Goal: Communication & Community: Answer question/provide support

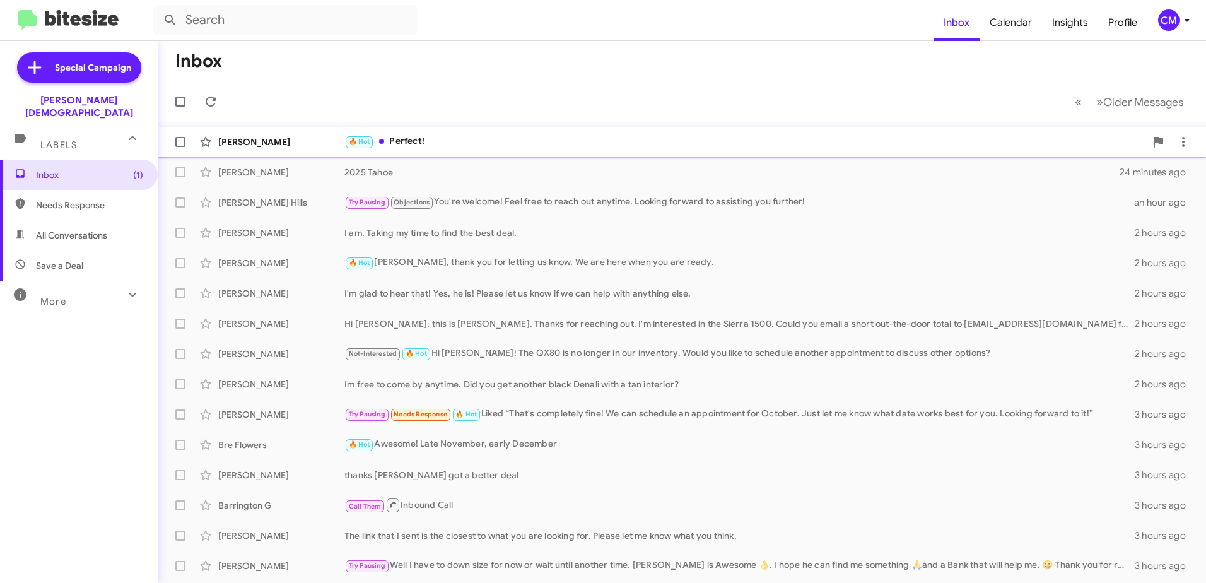
click at [454, 138] on div "🔥 Hot Perfect!" at bounding box center [745, 141] width 801 height 15
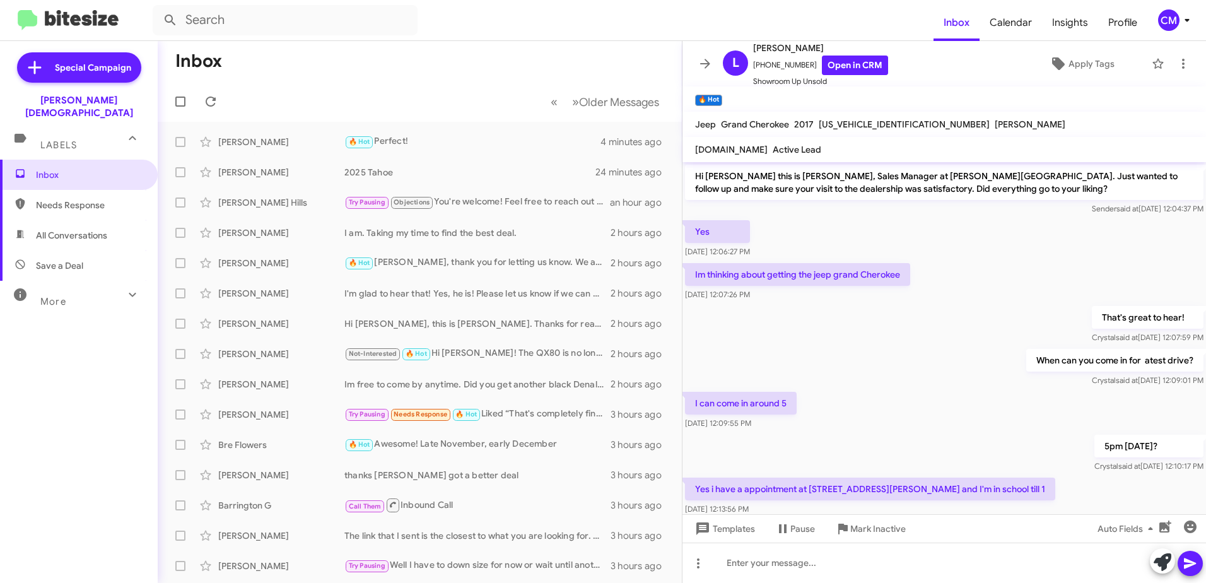
scroll to position [305, 0]
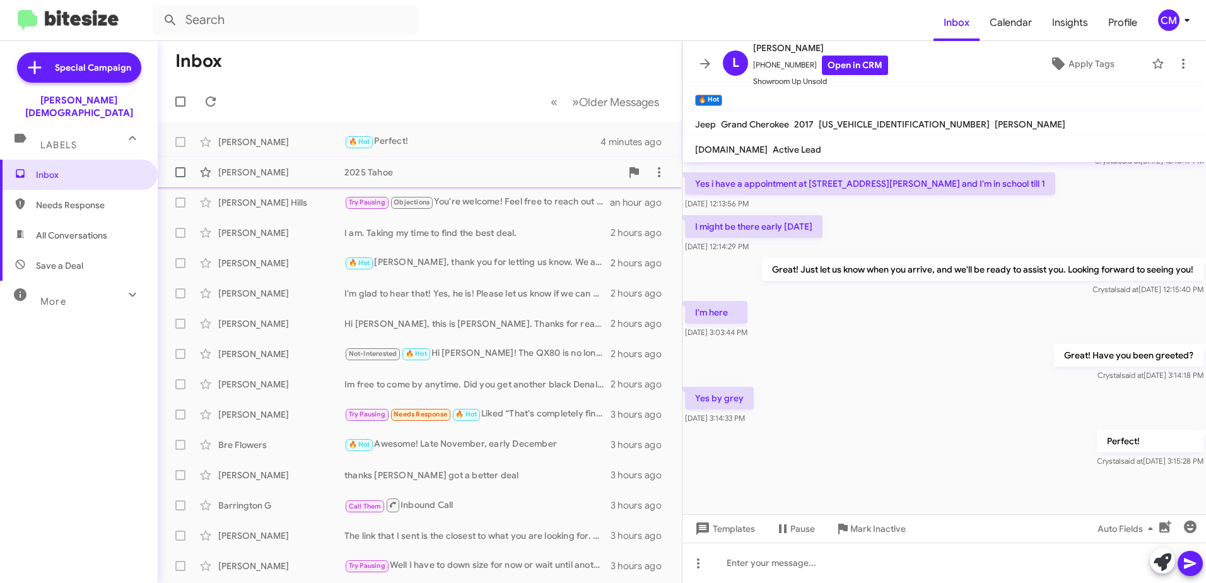
click at [415, 175] on div "2025 Tahoe" at bounding box center [483, 172] width 277 height 13
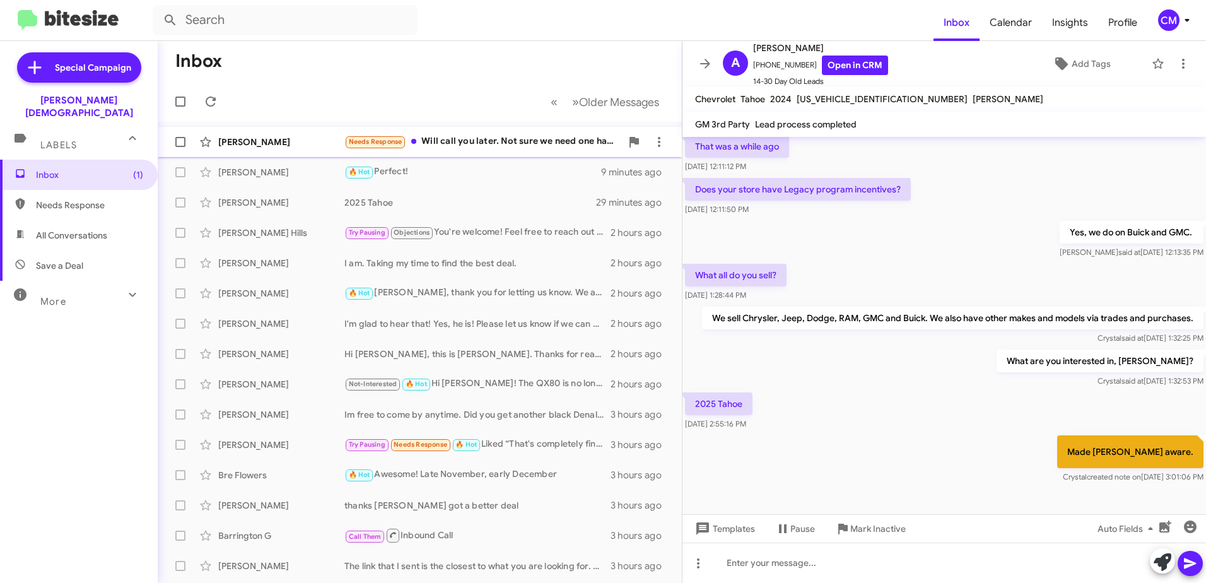
click at [487, 133] on div "[PERSON_NAME] Needs Response Will call you later. Not sure we need one have an …" at bounding box center [420, 141] width 504 height 25
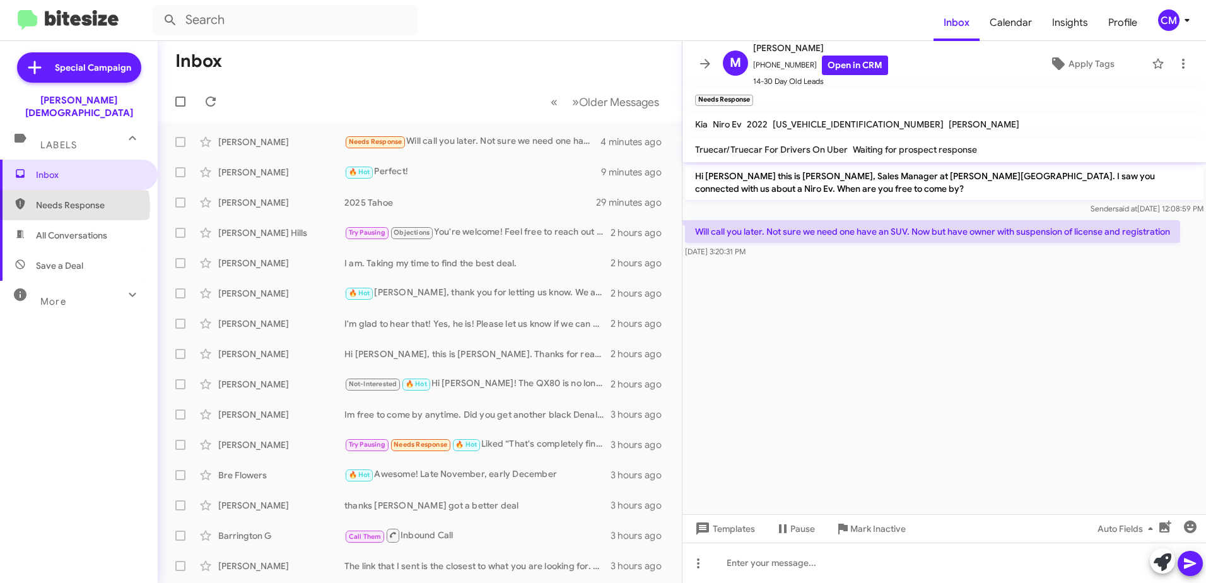
click at [70, 199] on span "Needs Response" at bounding box center [89, 205] width 107 height 13
type input "in:needs-response"
